Goal: Information Seeking & Learning: Learn about a topic

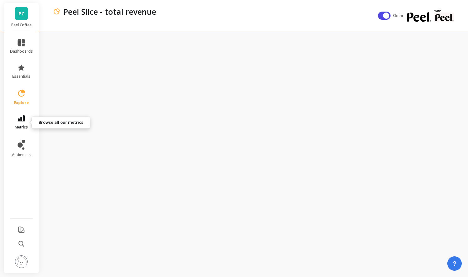
click at [21, 124] on link "metrics" at bounding box center [21, 122] width 23 height 14
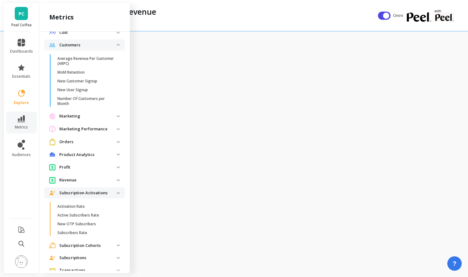
click at [82, 179] on p "Revenue" at bounding box center [87, 180] width 57 height 6
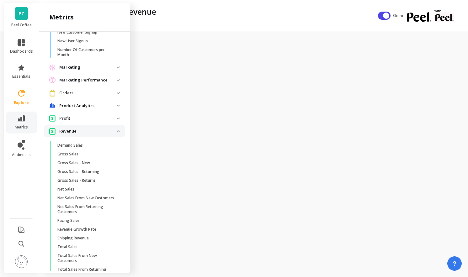
scroll to position [157, 0]
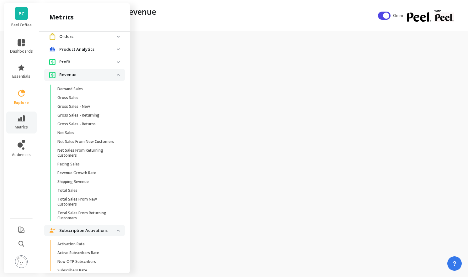
click at [71, 78] on span "Revenue" at bounding box center [84, 75] width 81 height 12
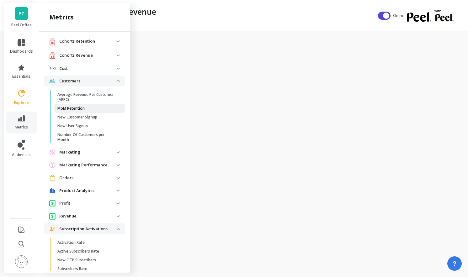
scroll to position [0, 0]
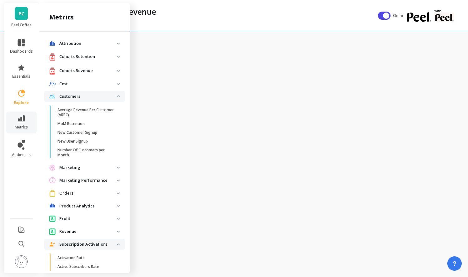
click at [73, 98] on p "Customers" at bounding box center [87, 96] width 57 height 6
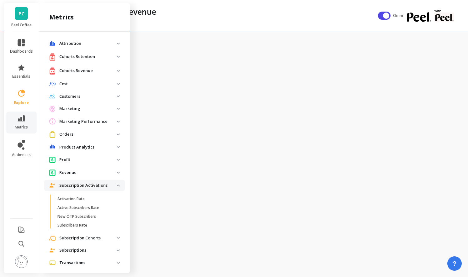
click at [79, 183] on p "Subscription Activations" at bounding box center [87, 186] width 57 height 6
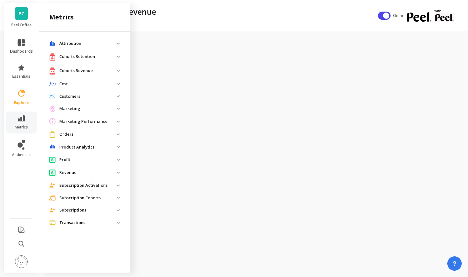
click at [74, 136] on p "Orders" at bounding box center [87, 134] width 57 height 6
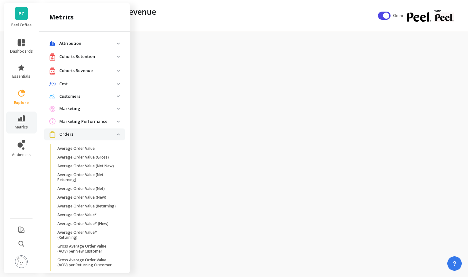
click at [110, 134] on p "Orders" at bounding box center [87, 134] width 57 height 6
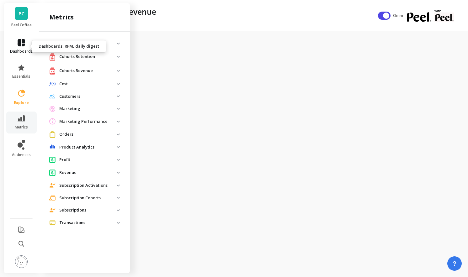
click at [23, 44] on icon at bounding box center [22, 43] width 8 height 8
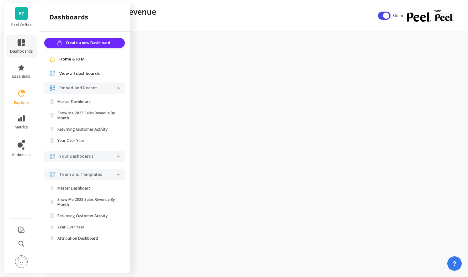
click at [19, 22] on div "PC Peel Coffee" at bounding box center [21, 17] width 35 height 28
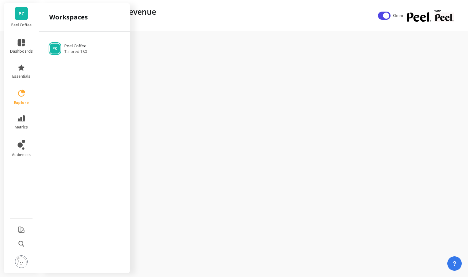
click at [21, 13] on span "PC" at bounding box center [22, 13] width 6 height 7
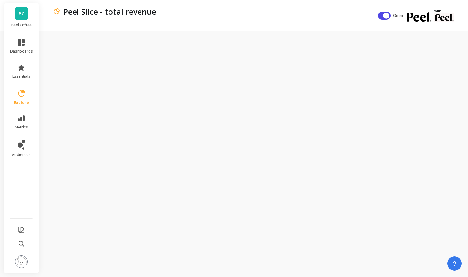
click at [19, 35] on li "dashboards" at bounding box center [21, 46] width 30 height 23
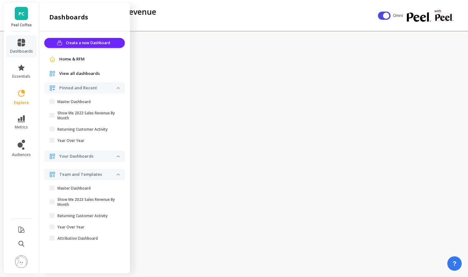
click at [67, 36] on div "Create a new Dashboard Home & RFM View all dashboards Pinned and Recent Master …" at bounding box center [84, 151] width 91 height 239
click at [69, 57] on span "Home & RFM" at bounding box center [71, 59] width 25 height 6
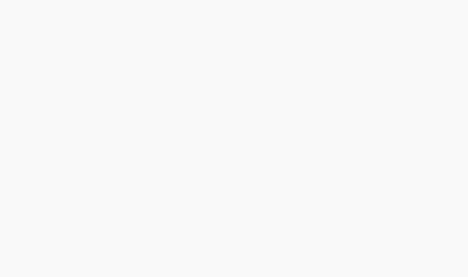
click at [235, 0] on html at bounding box center [234, 0] width 468 height 0
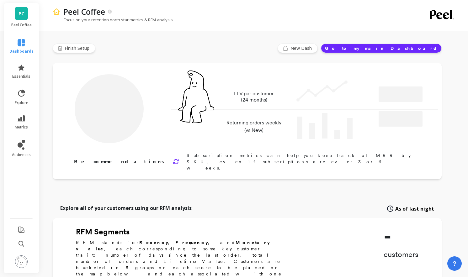
type input "Champions"
type input "8695"
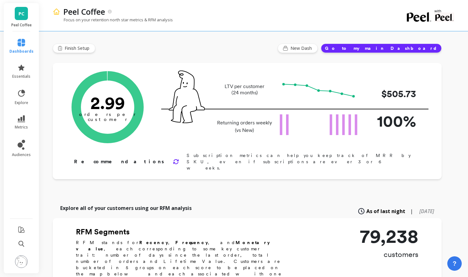
click at [259, 107] on div "LTV per customer (24 months) $505.73" at bounding box center [294, 90] width 267 height 38
